Goal: Information Seeking & Learning: Find specific fact

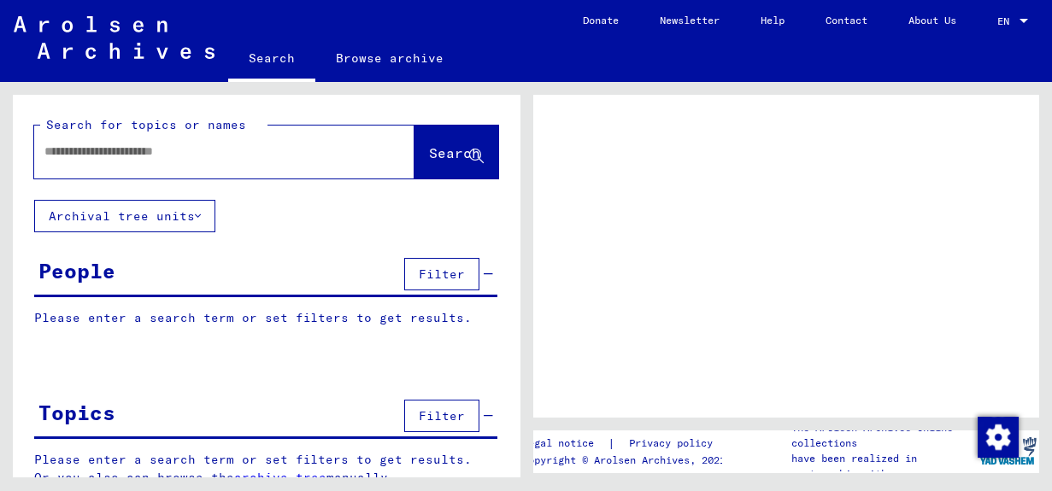
click at [62, 156] on input "text" at bounding box center [208, 152] width 329 height 18
type input "**********"
click at [429, 150] on span "Search" at bounding box center [454, 152] width 51 height 17
click at [429, 157] on span "Search" at bounding box center [454, 152] width 51 height 17
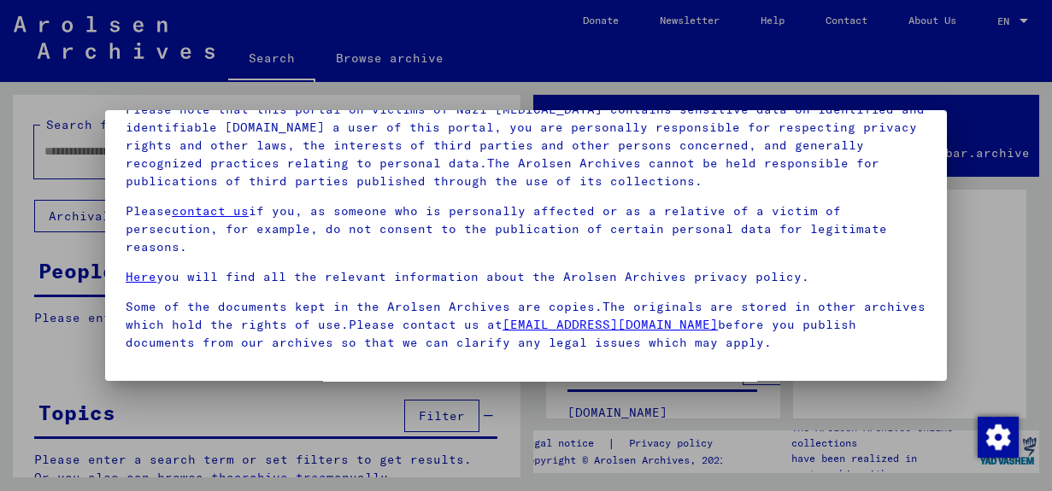
scroll to position [126, 0]
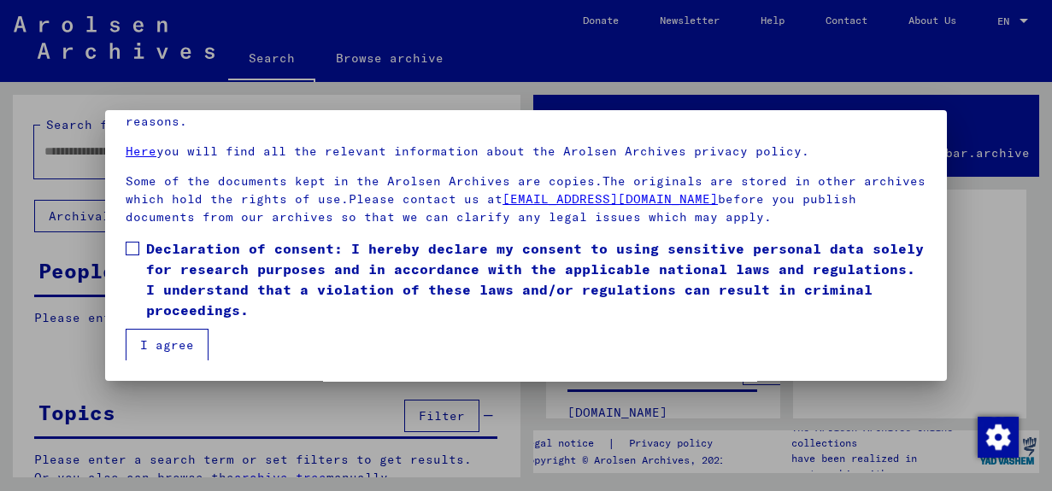
click at [155, 339] on button "I agree" at bounding box center [167, 345] width 83 height 32
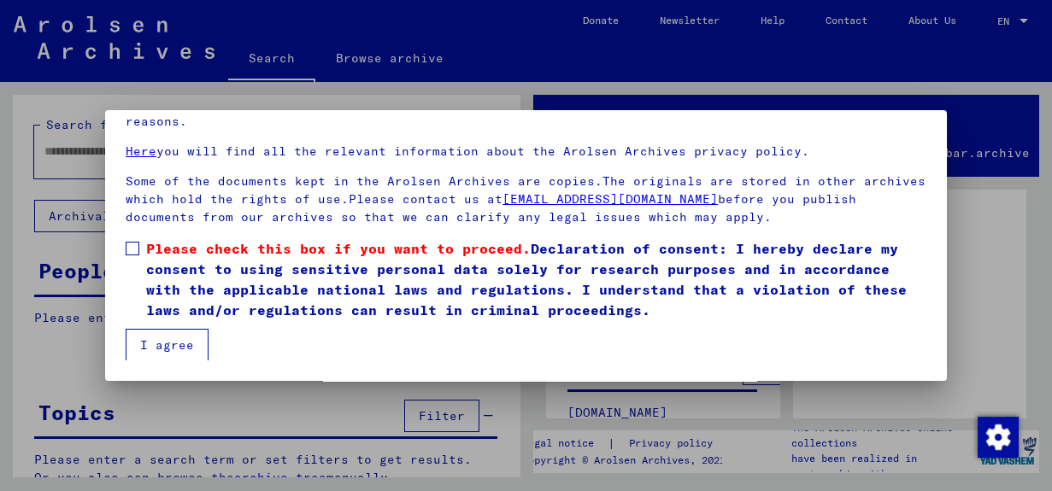
click at [137, 251] on span at bounding box center [133, 249] width 14 height 14
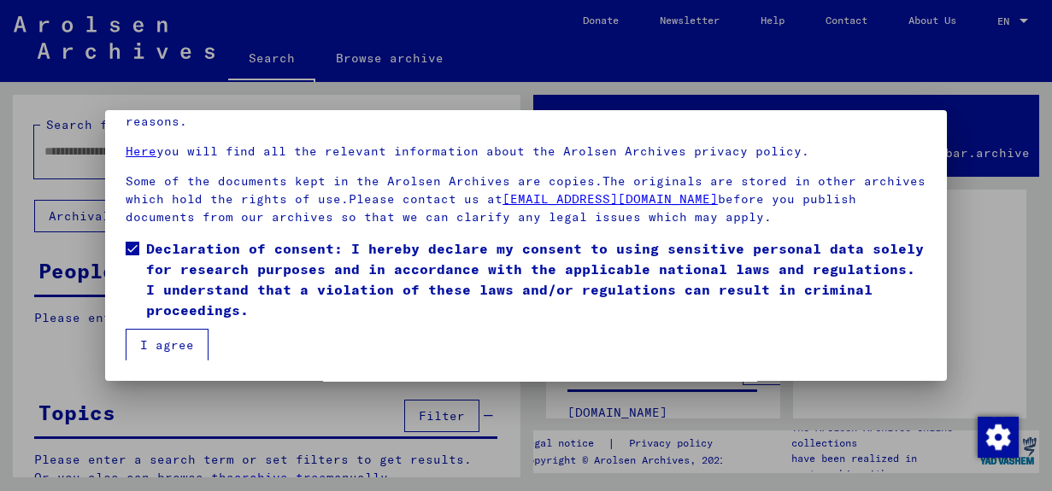
click at [144, 348] on button "I agree" at bounding box center [167, 345] width 83 height 32
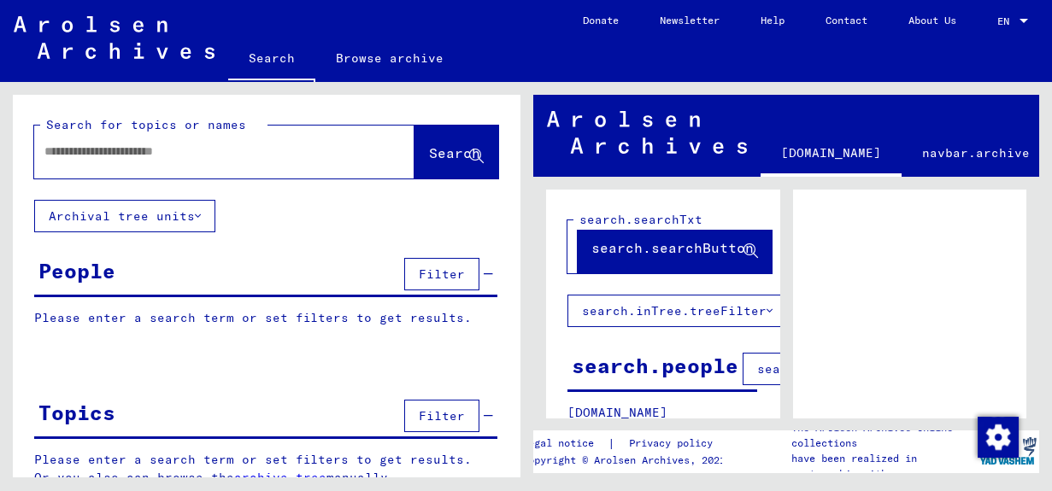
click at [116, 156] on input "text" at bounding box center [208, 152] width 329 height 18
type input "*"
click at [432, 155] on span "Search" at bounding box center [454, 152] width 51 height 17
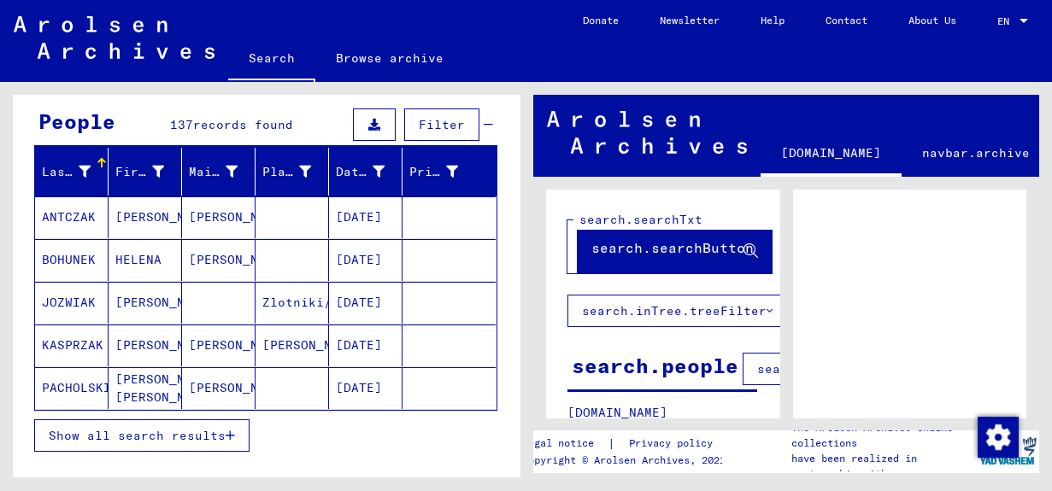
scroll to position [185, 0]
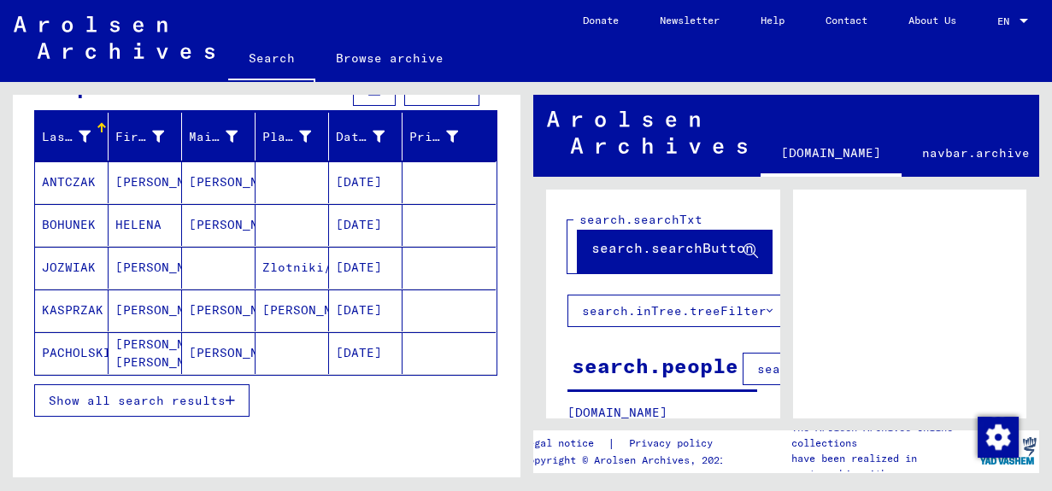
click at [190, 394] on span "Show all search results" at bounding box center [137, 400] width 177 height 15
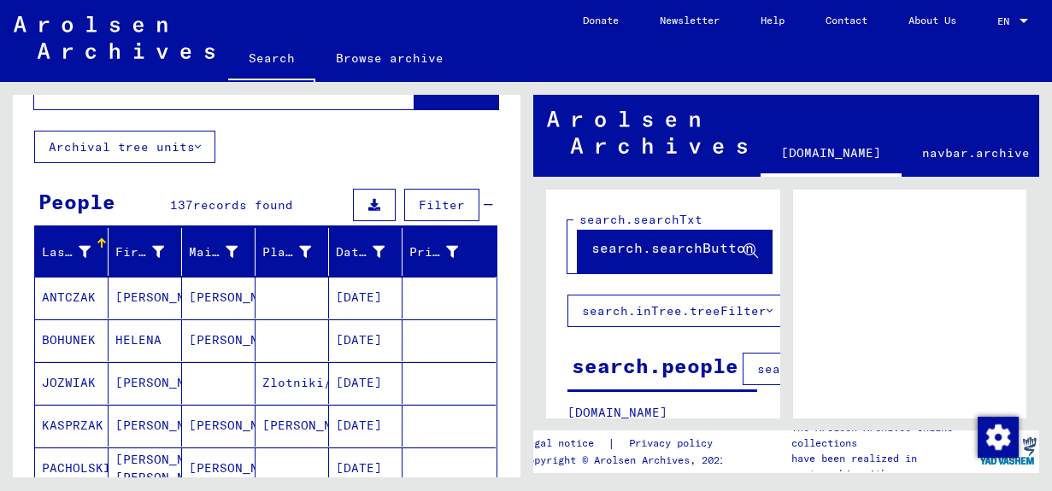
scroll to position [0, 0]
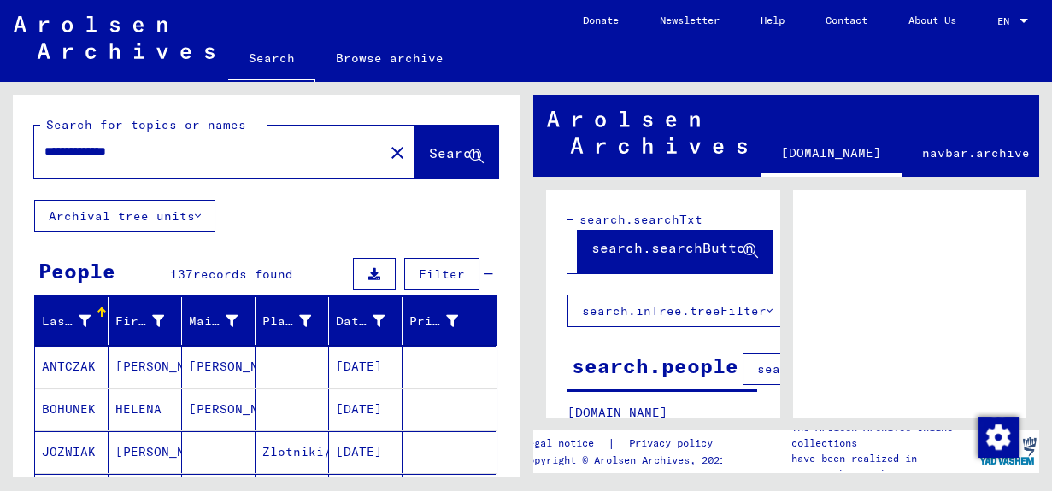
drag, startPoint x: 99, startPoint y: 155, endPoint x: -3, endPoint y: 140, distance: 103.6
click at [0, 140] on html "**********" at bounding box center [526, 245] width 1052 height 491
type input "**********"
click at [429, 152] on span "Search" at bounding box center [454, 152] width 51 height 17
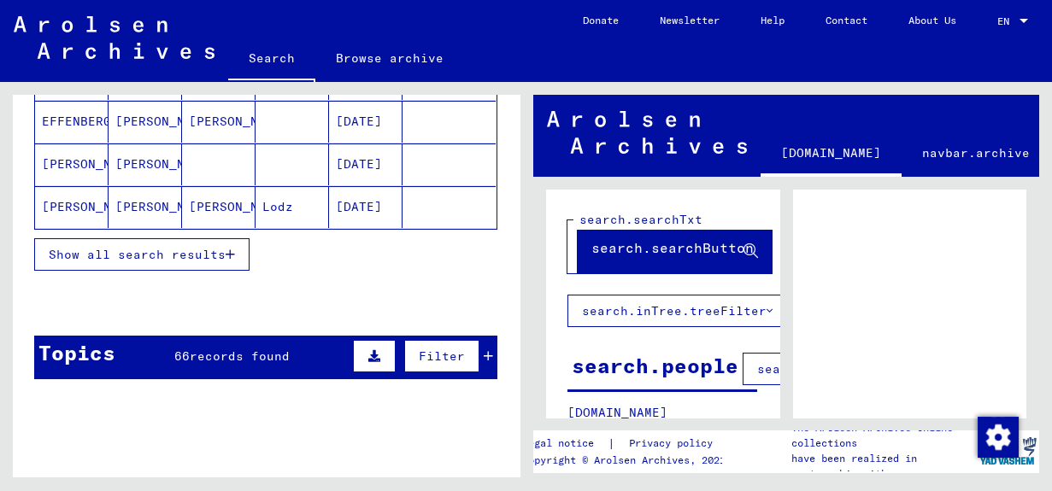
scroll to position [365, 0]
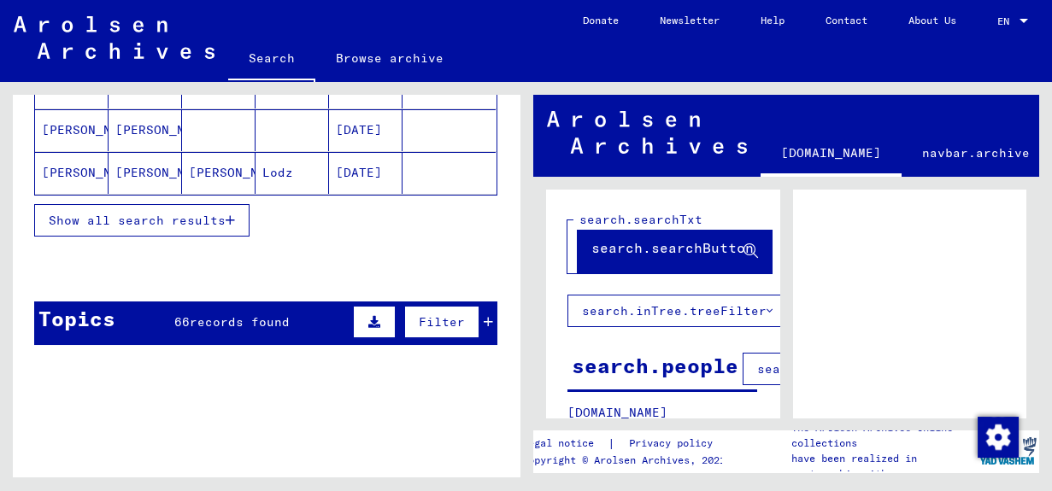
click at [203, 317] on span "records found" at bounding box center [240, 322] width 100 height 15
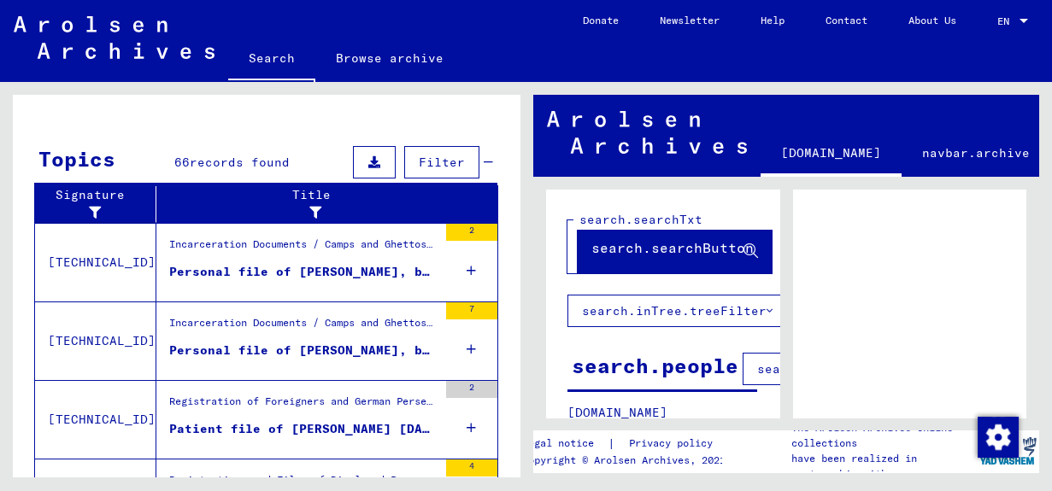
scroll to position [521, 0]
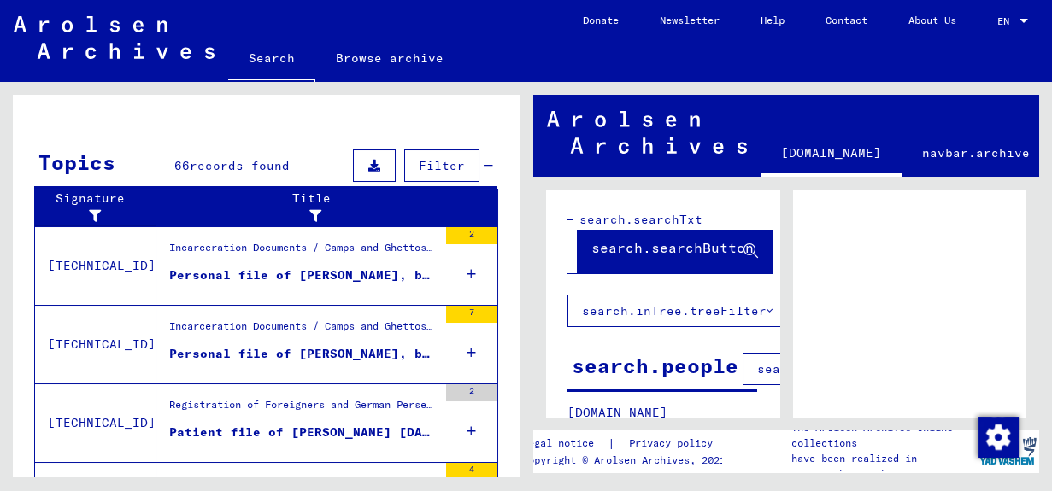
click at [194, 267] on div "Personal file of [PERSON_NAME], born on [DEMOGRAPHIC_DATA]" at bounding box center [303, 276] width 268 height 18
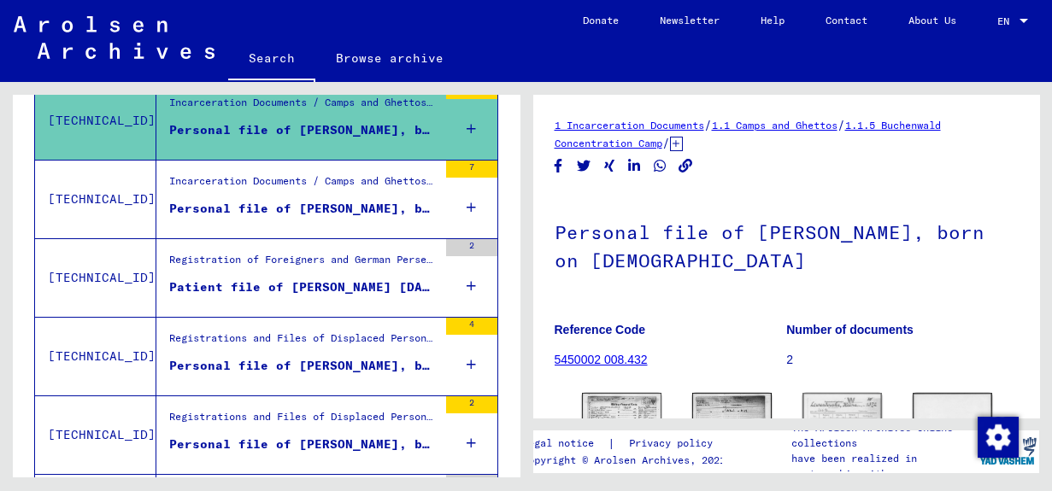
scroll to position [362, 0]
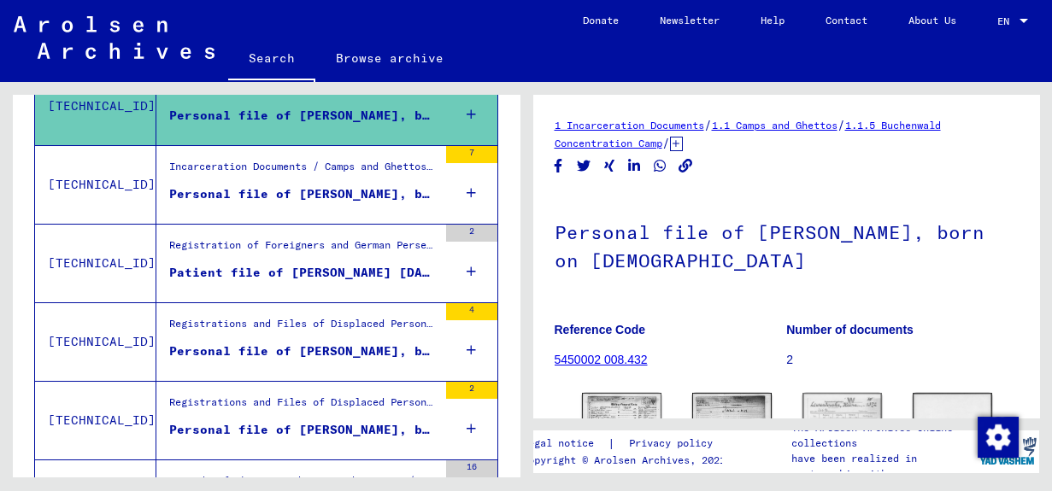
click at [261, 185] on div "Personal file of [PERSON_NAME], born on [DEMOGRAPHIC_DATA], born in [GEOGRAPHIC…" at bounding box center [303, 194] width 268 height 18
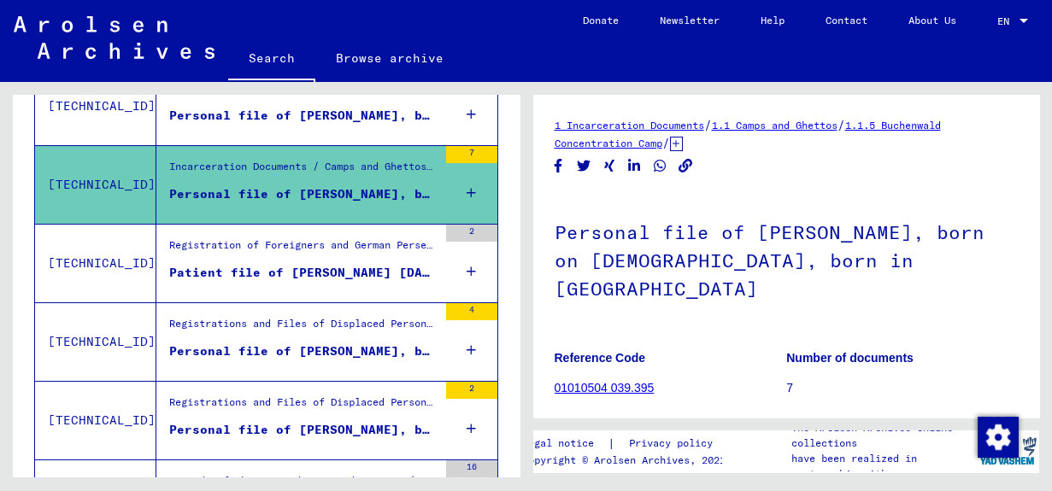
click at [265, 256] on figure "Registration of Foreigners and German Persecutees by Public Institutions, Socia…" at bounding box center [303, 251] width 268 height 26
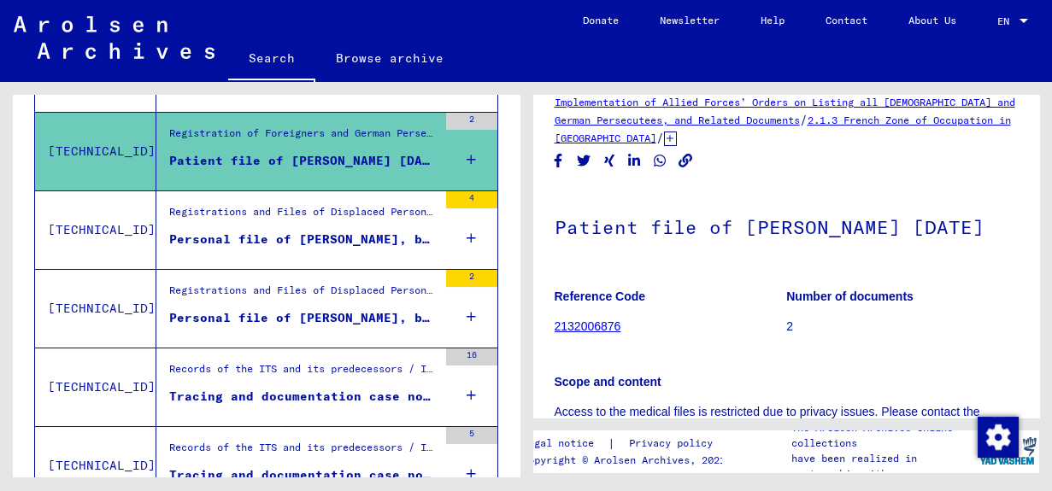
scroll to position [41, 0]
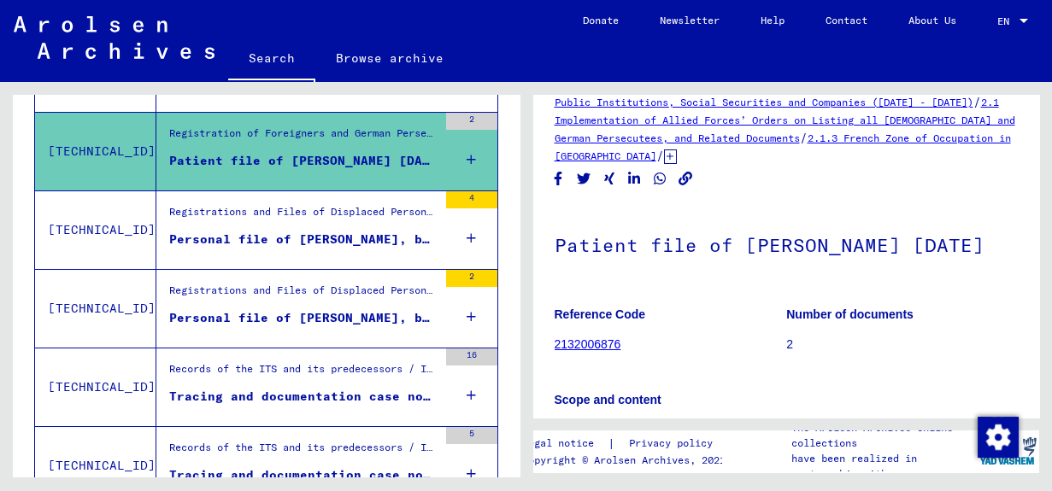
click at [303, 235] on div "Personal file of [PERSON_NAME], born on [DEMOGRAPHIC_DATA], born in [GEOGRAPHIC…" at bounding box center [303, 240] width 268 height 18
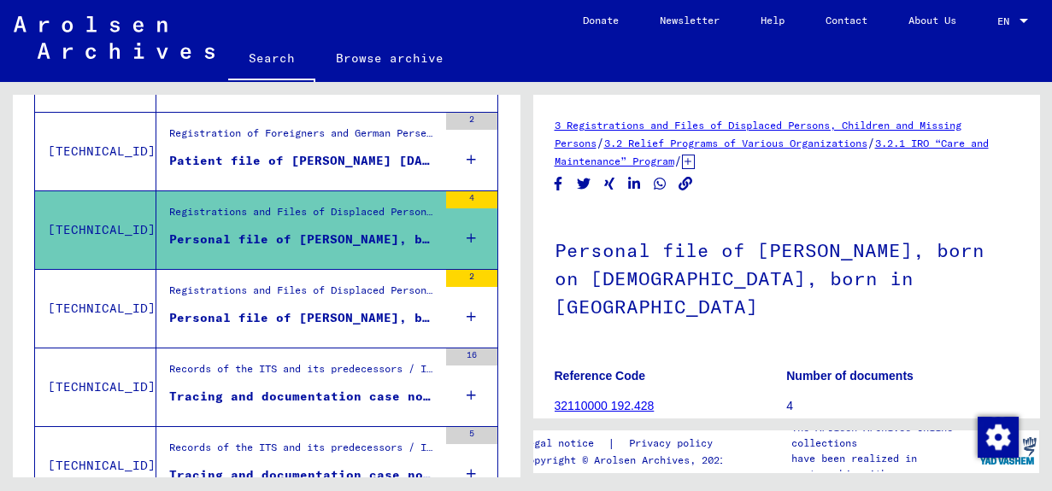
click at [271, 309] on div "Personal file of [PERSON_NAME], born on [DEMOGRAPHIC_DATA], born in [GEOGRAPHIC…" at bounding box center [303, 318] width 268 height 18
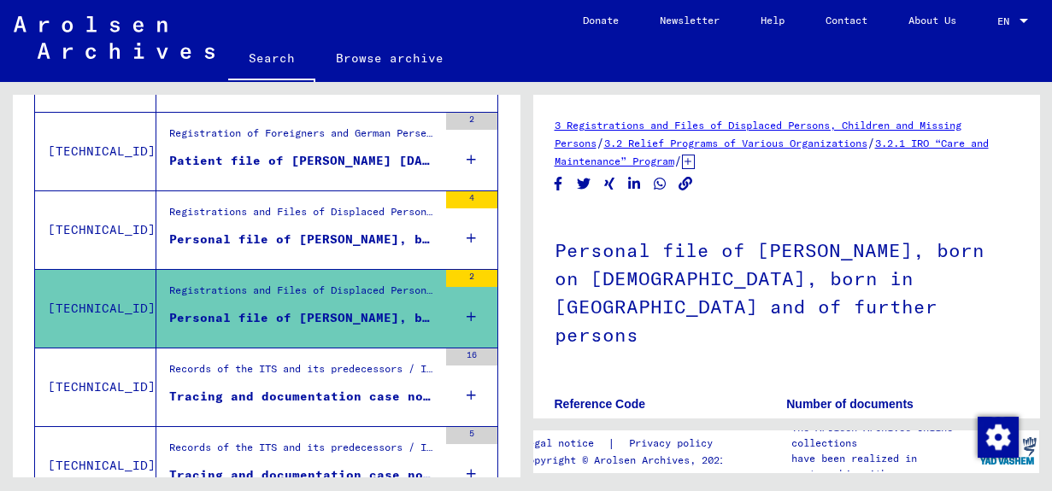
click at [289, 377] on div "Records of the ITS and its predecessors / Inquiry processing / ITS case files a…" at bounding box center [303, 374] width 268 height 24
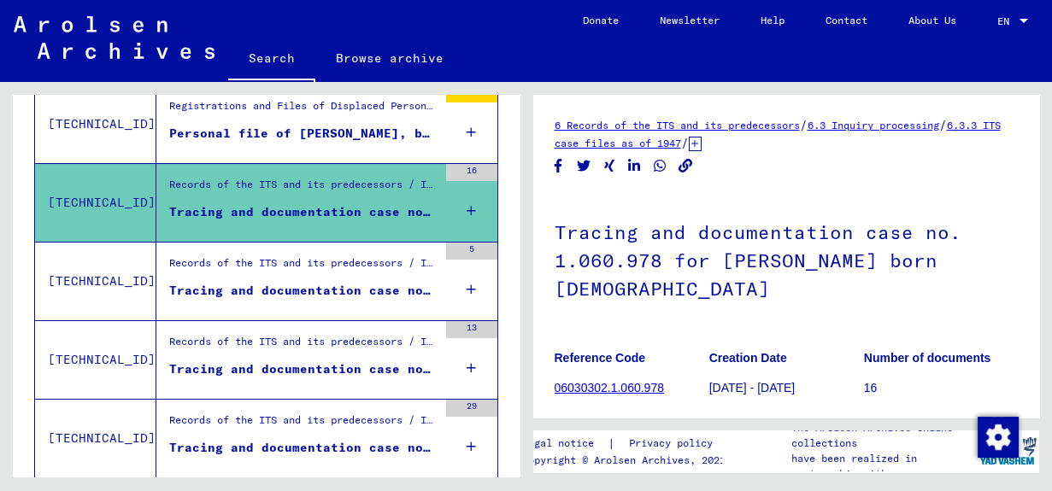
scroll to position [685, 0]
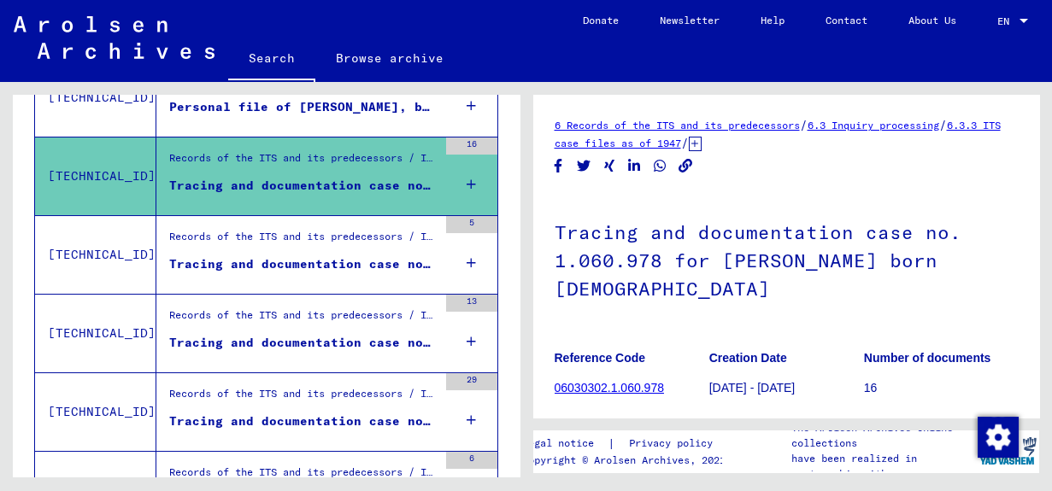
click at [333, 256] on div "Tracing and documentation case no. 1.062.454 for [PERSON_NAME] born [DEMOGRAPHI…" at bounding box center [303, 265] width 268 height 18
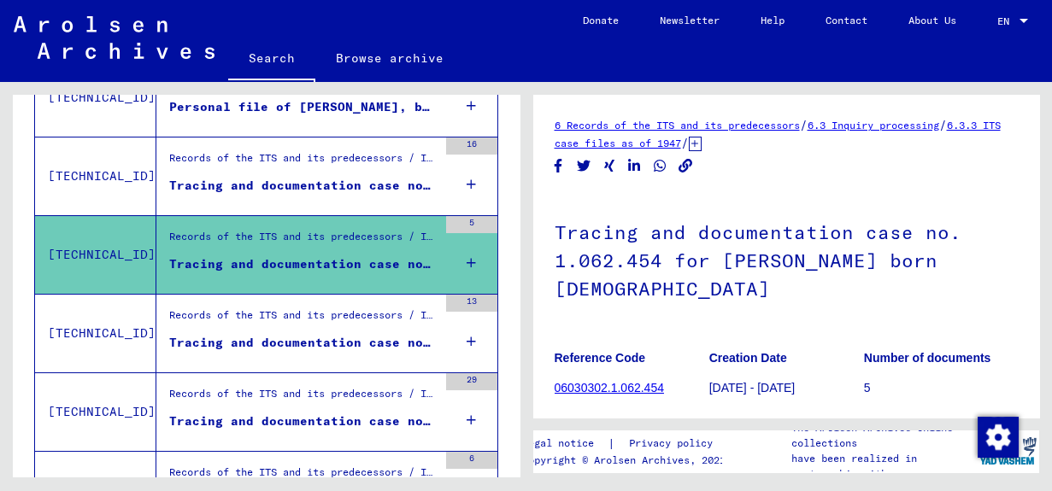
click at [319, 334] on div "Tracing and documentation case no. 1.068.593 for [PERSON_NAME] born [DEMOGRAPHI…" at bounding box center [303, 343] width 268 height 18
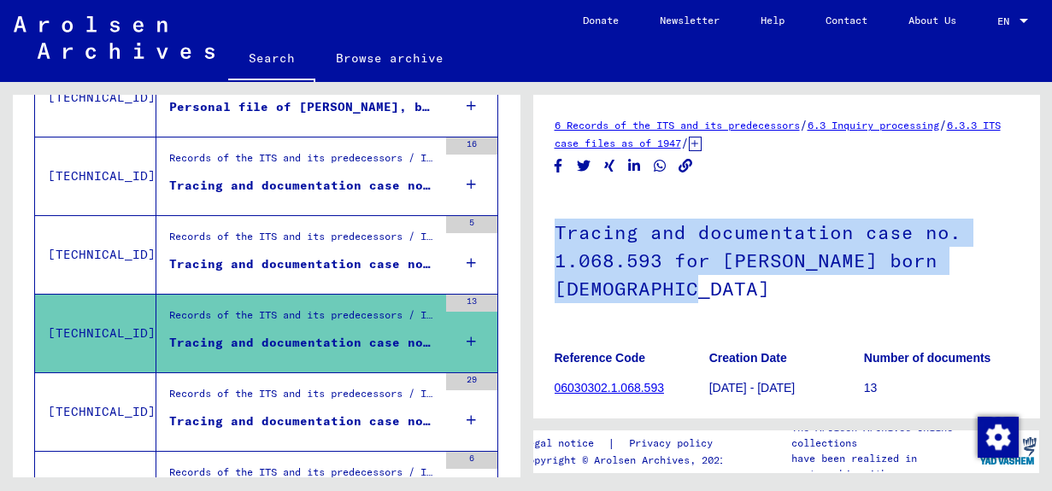
drag, startPoint x: 557, startPoint y: 235, endPoint x: 683, endPoint y: 293, distance: 138.4
click at [683, 293] on h1 "Tracing and documentation case no. 1.068.593 for [PERSON_NAME] born [DEMOGRAPHI…" at bounding box center [787, 259] width 464 height 132
copy h1 "Tracing and documentation case no. 1.068.593 for [PERSON_NAME] born [DEMOGRAPHI…"
click at [741, 301] on h1 "Tracing and documentation case no. 1.068.593 for [PERSON_NAME] born [DEMOGRAPHI…" at bounding box center [787, 259] width 464 height 132
